Goal: Go to known website: Access a specific website the user already knows

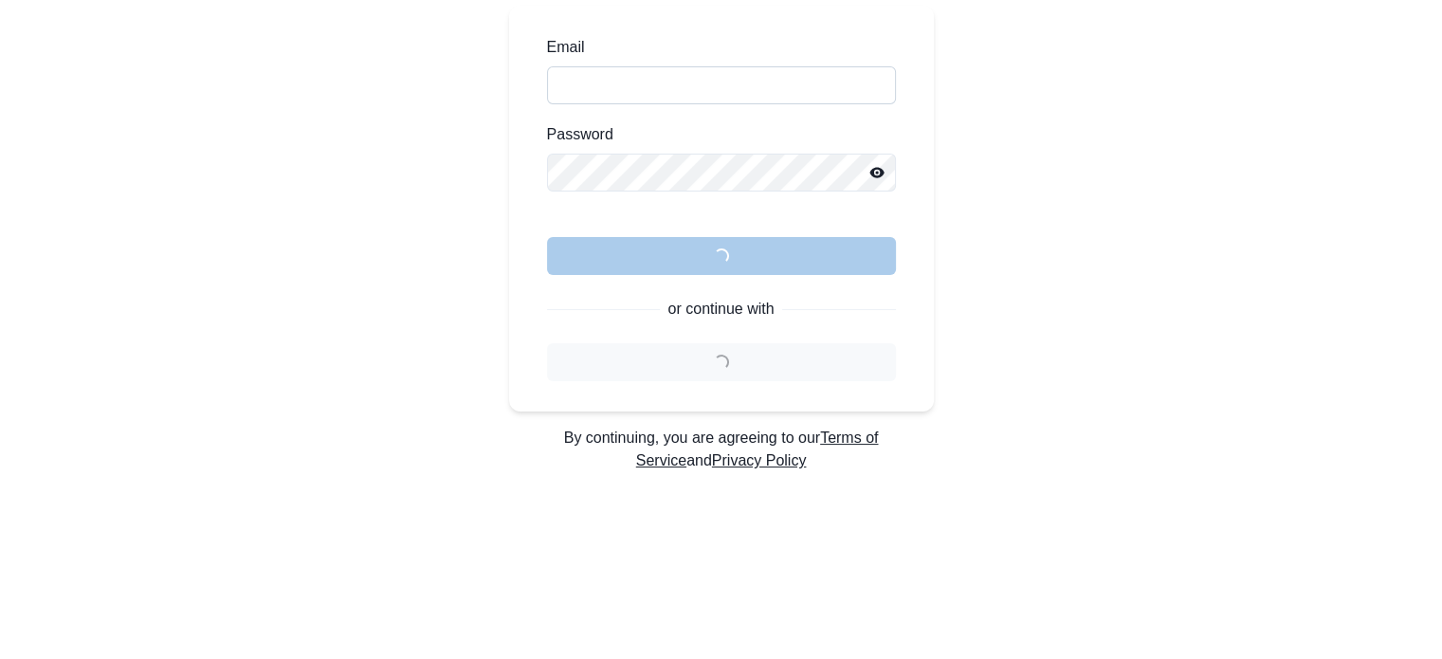
click at [673, 68] on input "Email" at bounding box center [721, 85] width 349 height 38
type input "**********"
